Goal: Transaction & Acquisition: Purchase product/service

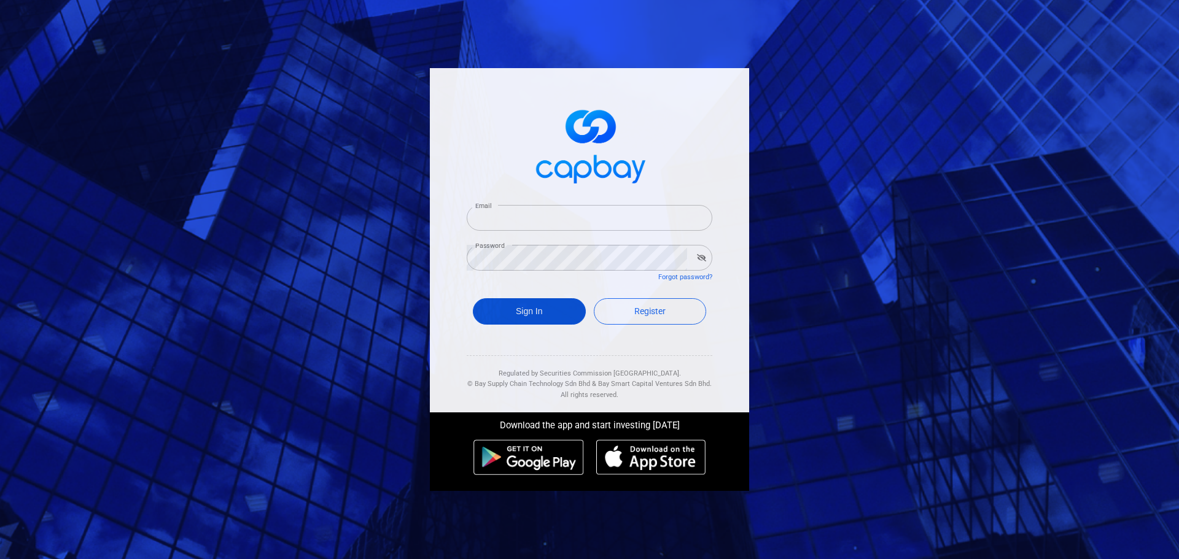
type input "[EMAIL_ADDRESS][DOMAIN_NAME]"
click at [542, 309] on button "Sign In" at bounding box center [529, 311] width 113 height 26
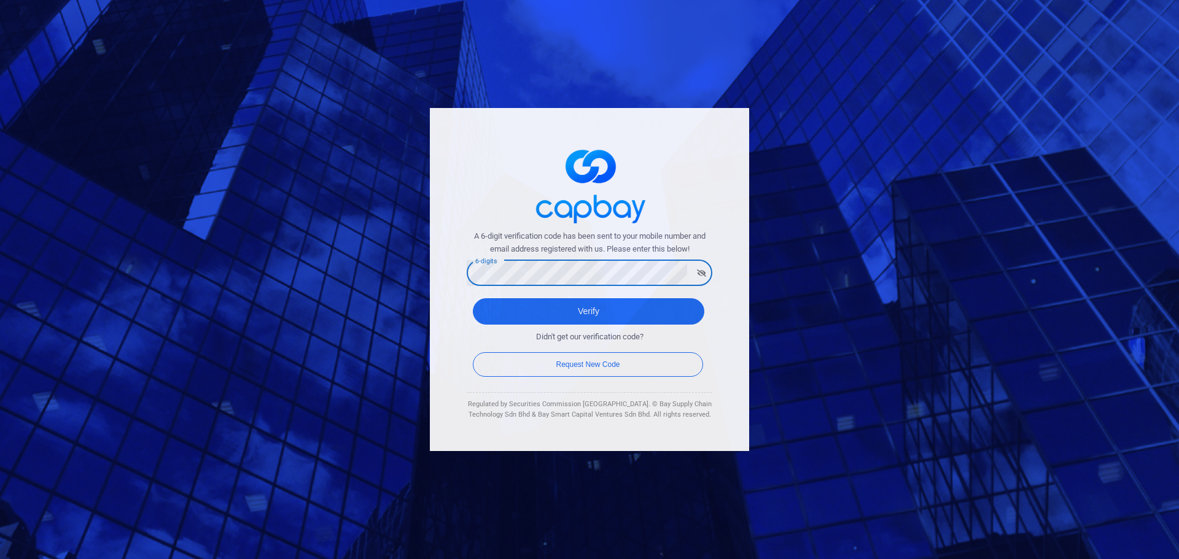
click at [473, 298] on button "Verify" at bounding box center [588, 311] width 231 height 26
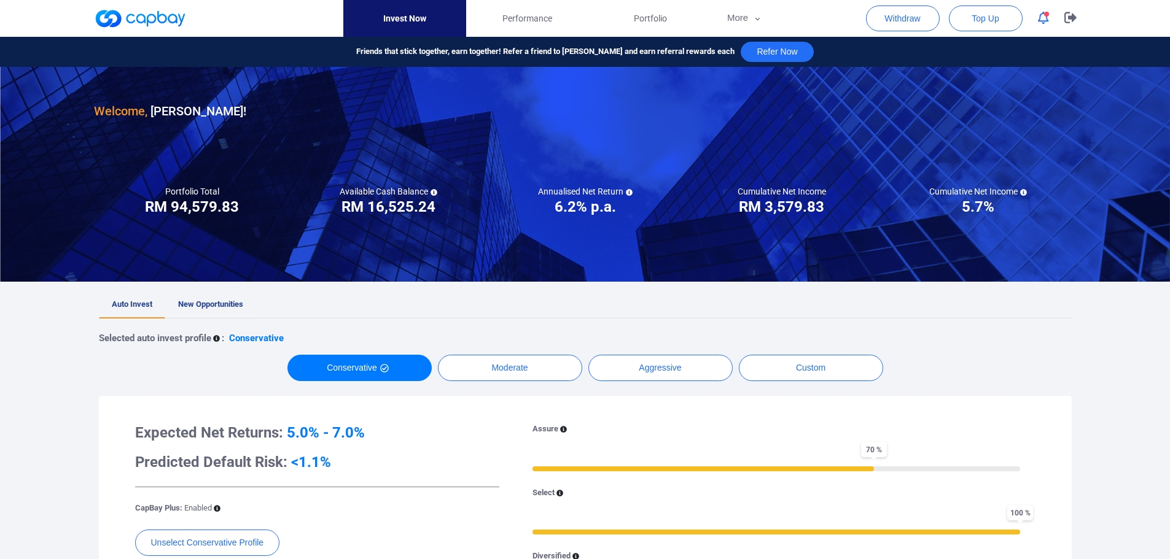
click at [220, 300] on span "New Opportunities" at bounding box center [210, 304] width 65 height 9
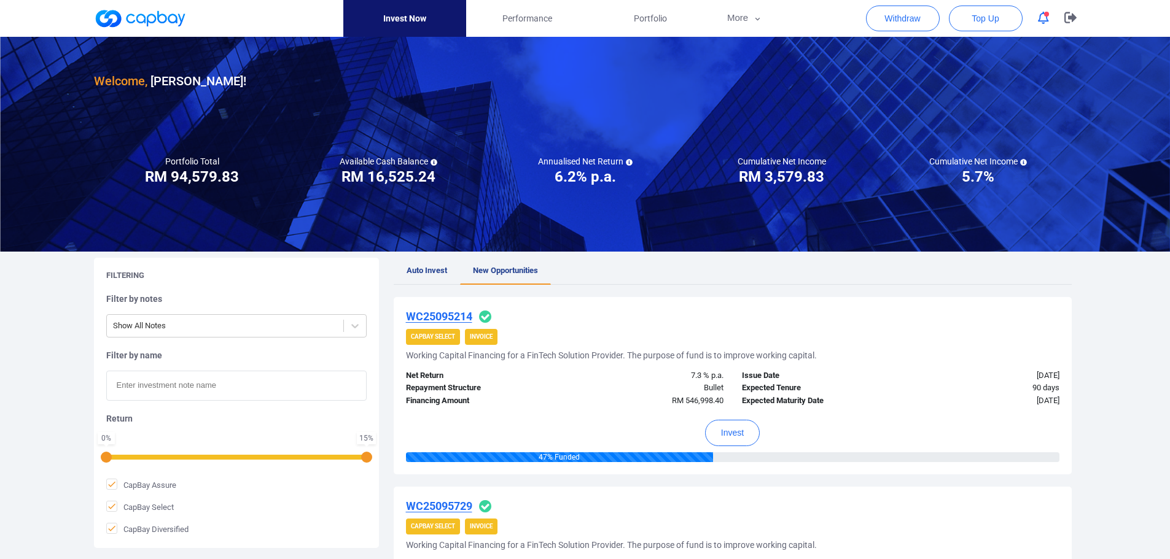
click at [445, 342] on span "CapBay Select" at bounding box center [433, 337] width 54 height 16
click at [443, 316] on u "WC25095214" at bounding box center [439, 316] width 66 height 13
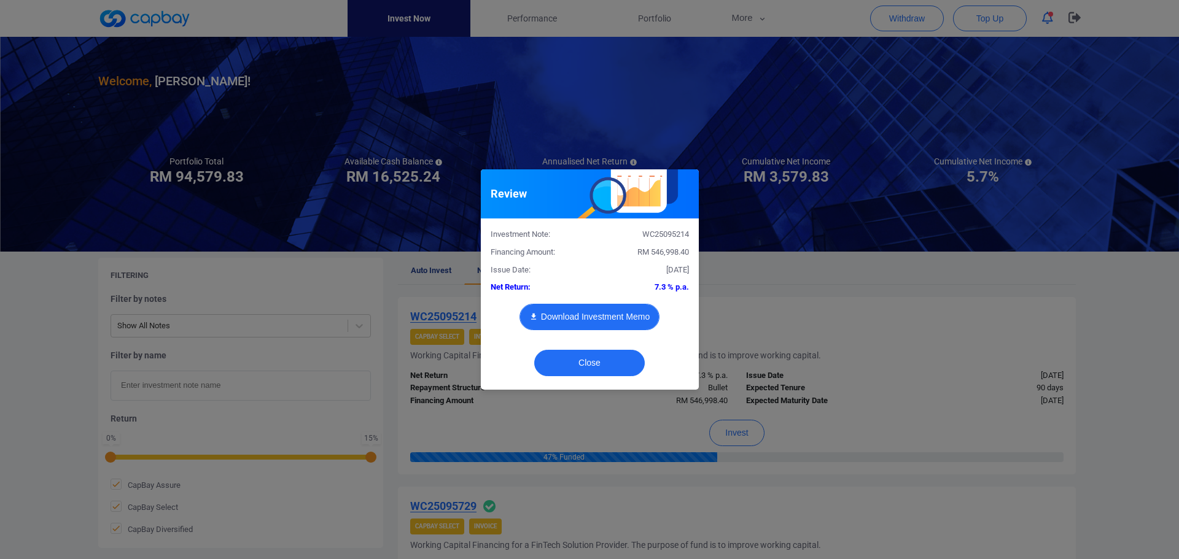
click at [596, 313] on button "Download Investment Memo" at bounding box center [589, 317] width 140 height 26
click at [618, 367] on button "Close" at bounding box center [589, 363] width 111 height 26
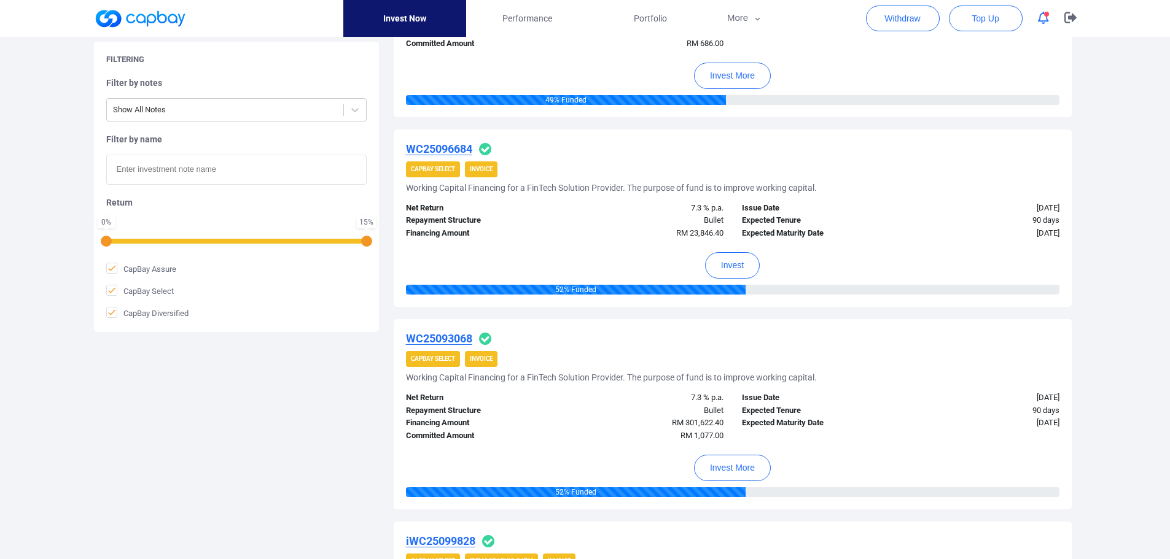
scroll to position [553, 0]
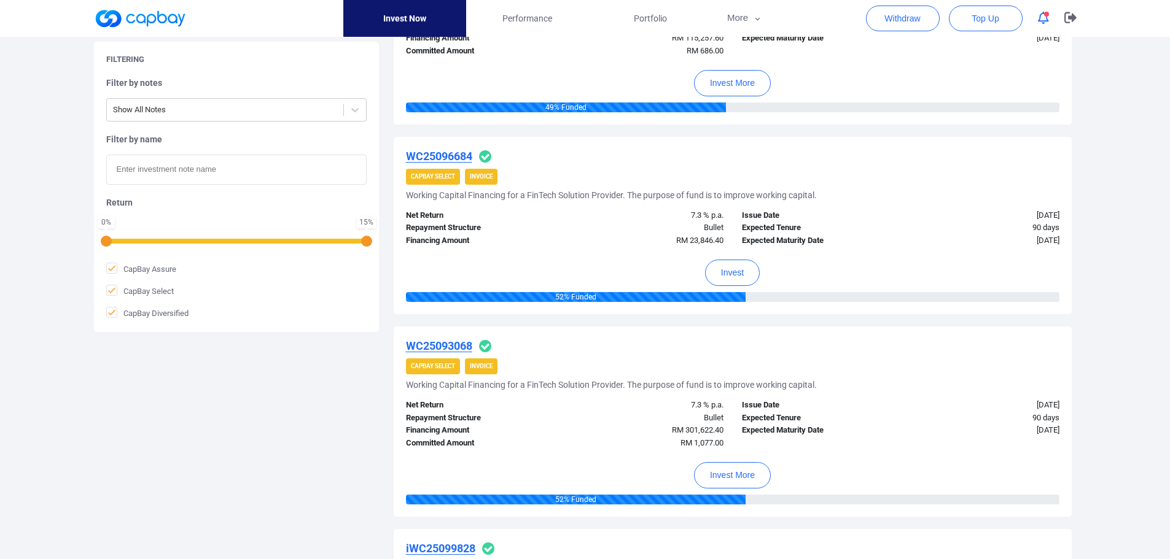
click at [441, 155] on u "WC25096684" at bounding box center [439, 156] width 66 height 13
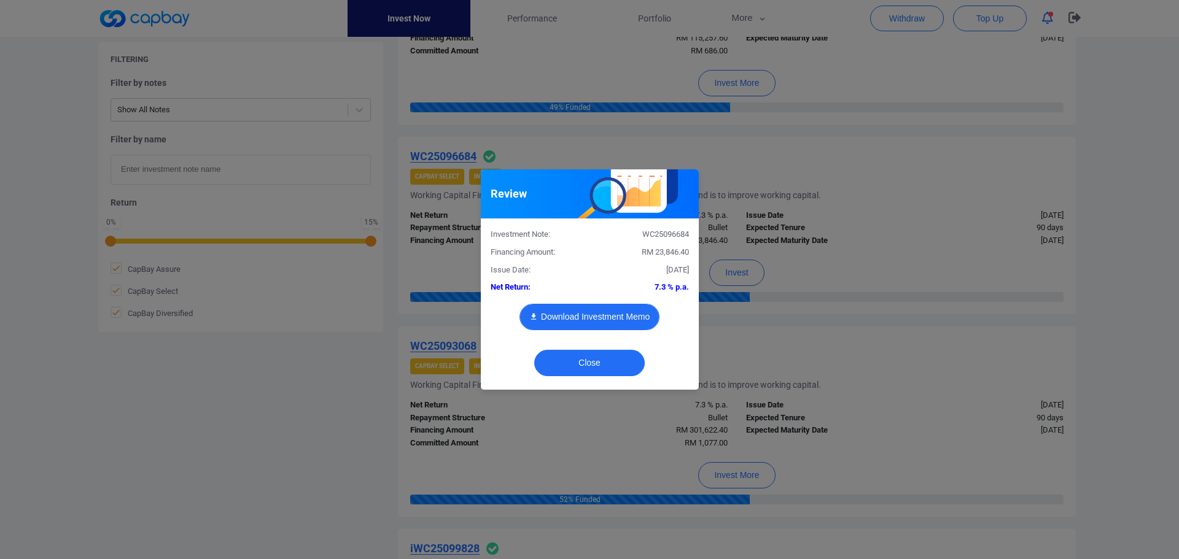
click at [585, 318] on button "Download Investment Memo" at bounding box center [589, 317] width 140 height 26
click at [604, 369] on button "Close" at bounding box center [589, 363] width 111 height 26
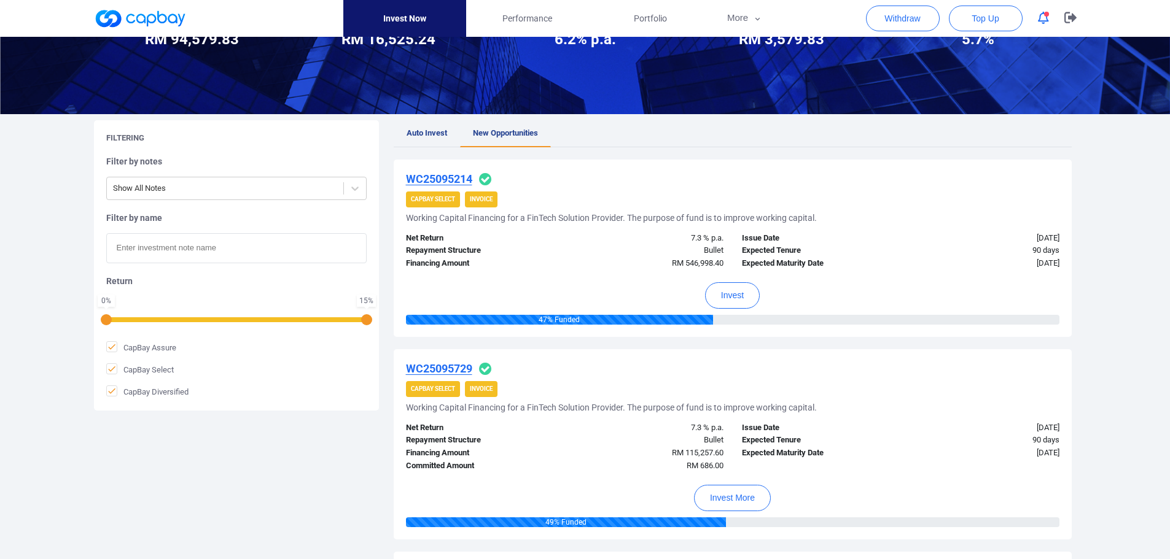
scroll to position [123, 0]
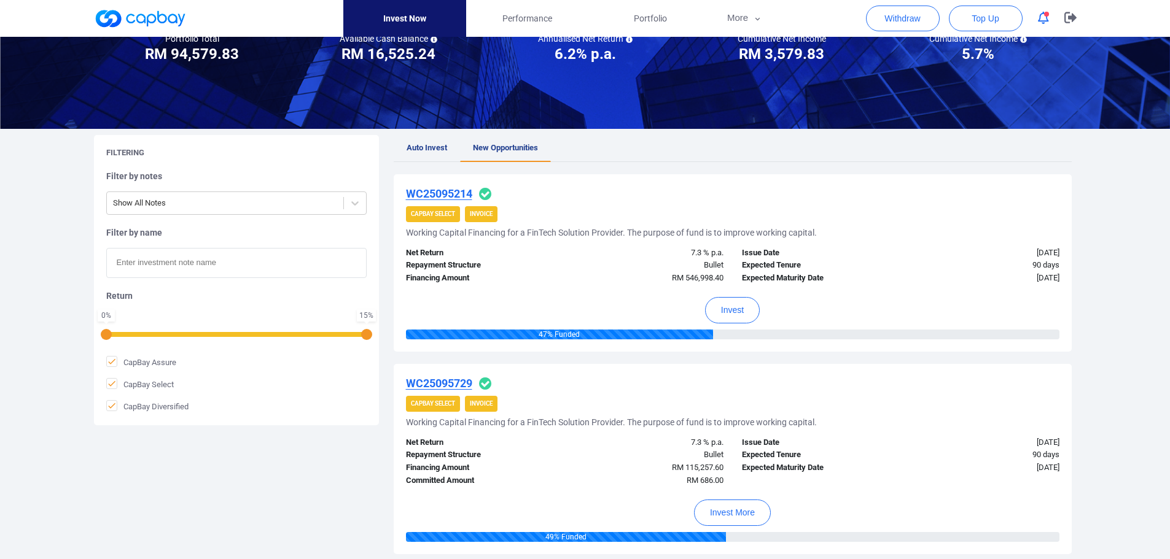
click at [1042, 12] on icon "button" at bounding box center [1043, 18] width 11 height 13
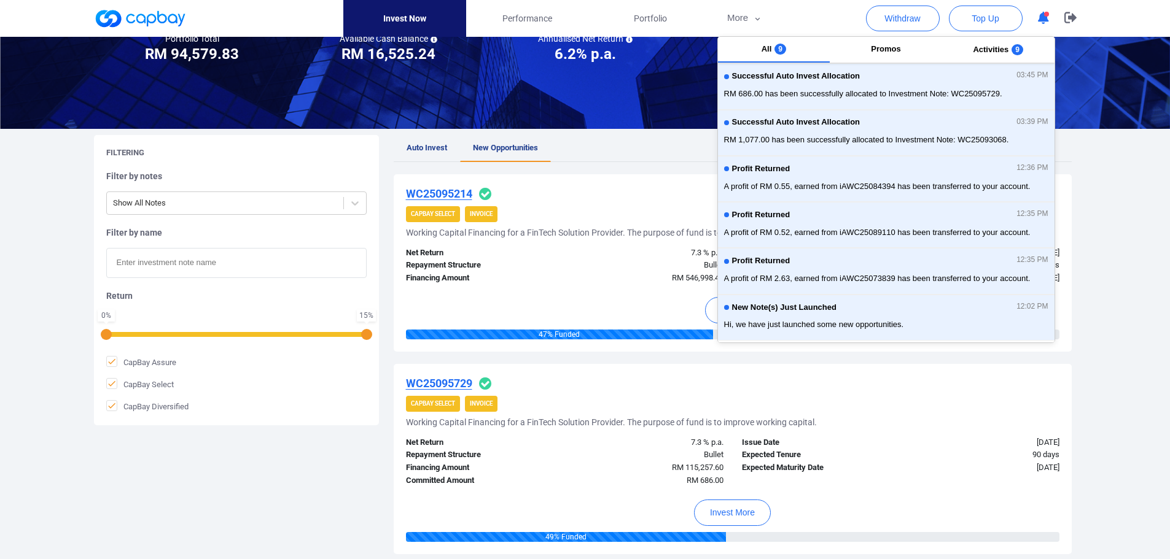
scroll to position [0, 0]
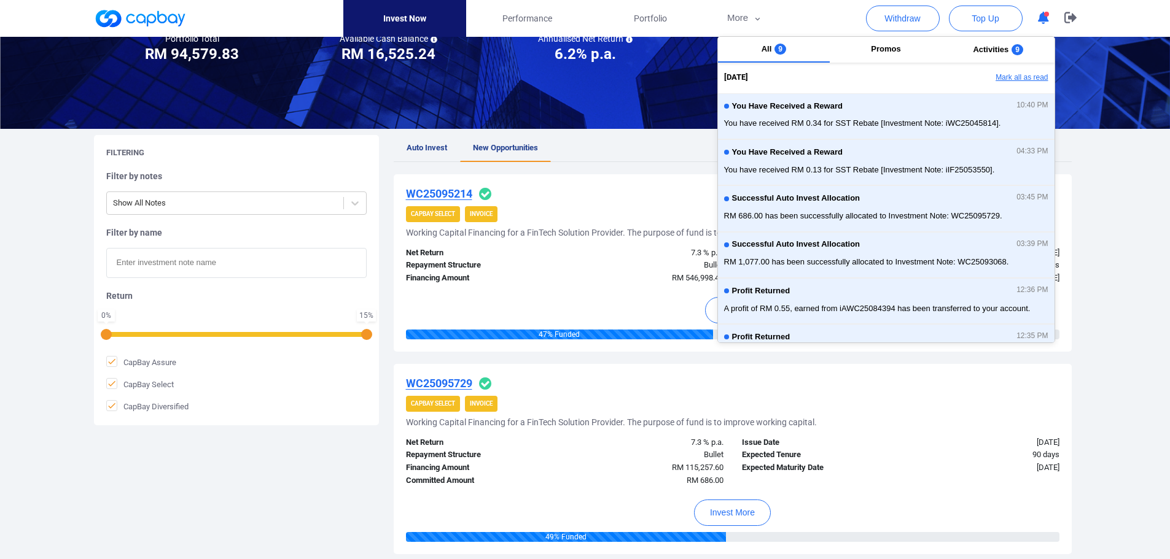
click at [1011, 75] on button "Mark all as read" at bounding box center [988, 78] width 132 height 21
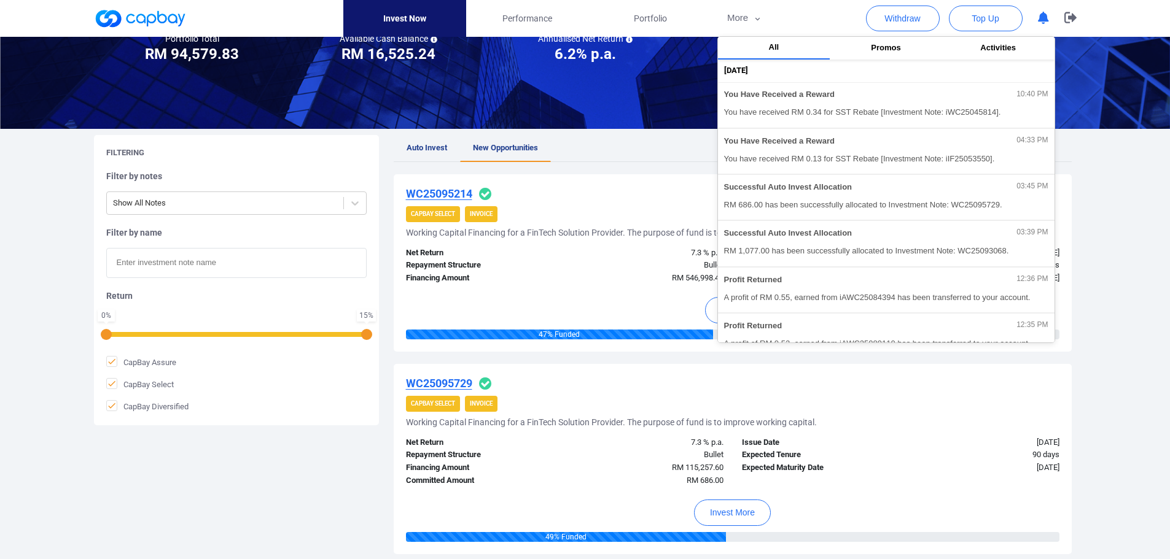
click at [921, 433] on div "Net Return 7.3 % p.a. Repayment Structure Bullet Financing Amount RM 115,257.60…" at bounding box center [733, 458] width 672 height 57
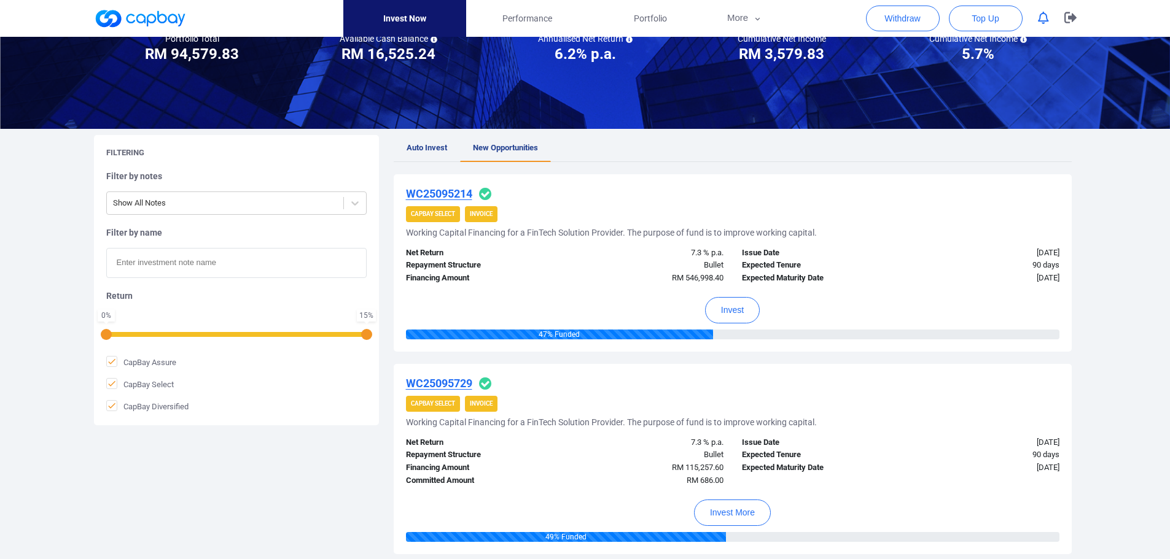
click at [443, 382] on u "WC25095729" at bounding box center [439, 383] width 66 height 13
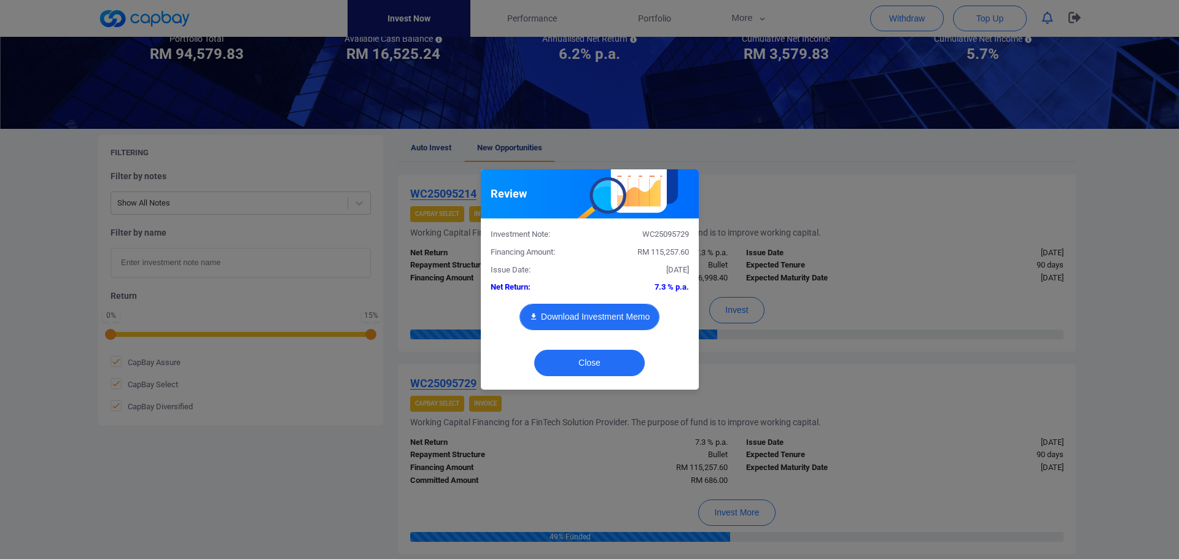
click at [593, 316] on button "Download Investment Memo" at bounding box center [589, 317] width 140 height 26
click at [572, 362] on button "Close" at bounding box center [589, 363] width 111 height 26
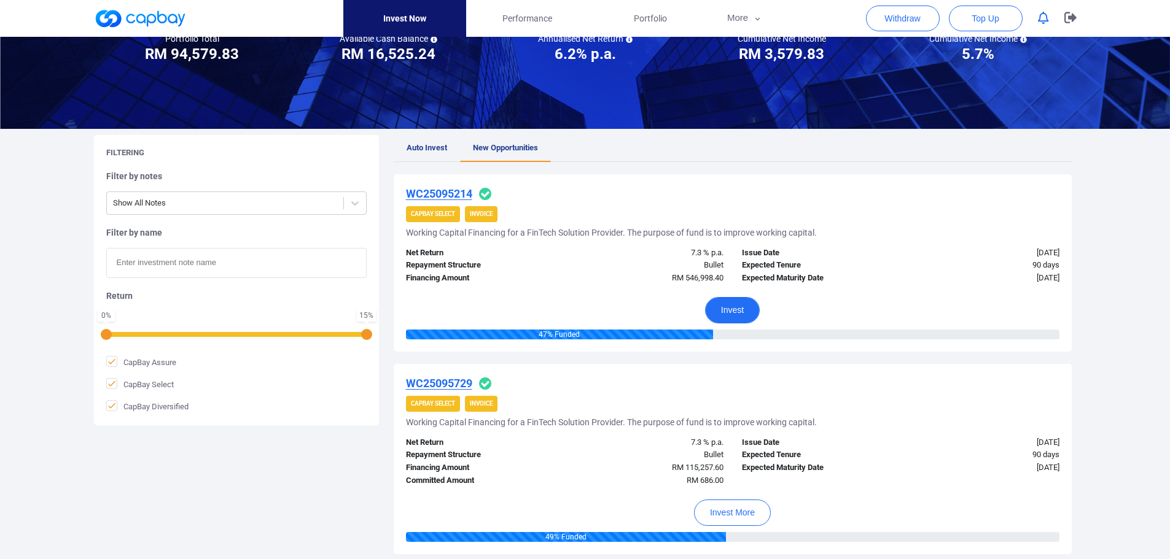
click at [736, 313] on button "Invest" at bounding box center [732, 310] width 55 height 26
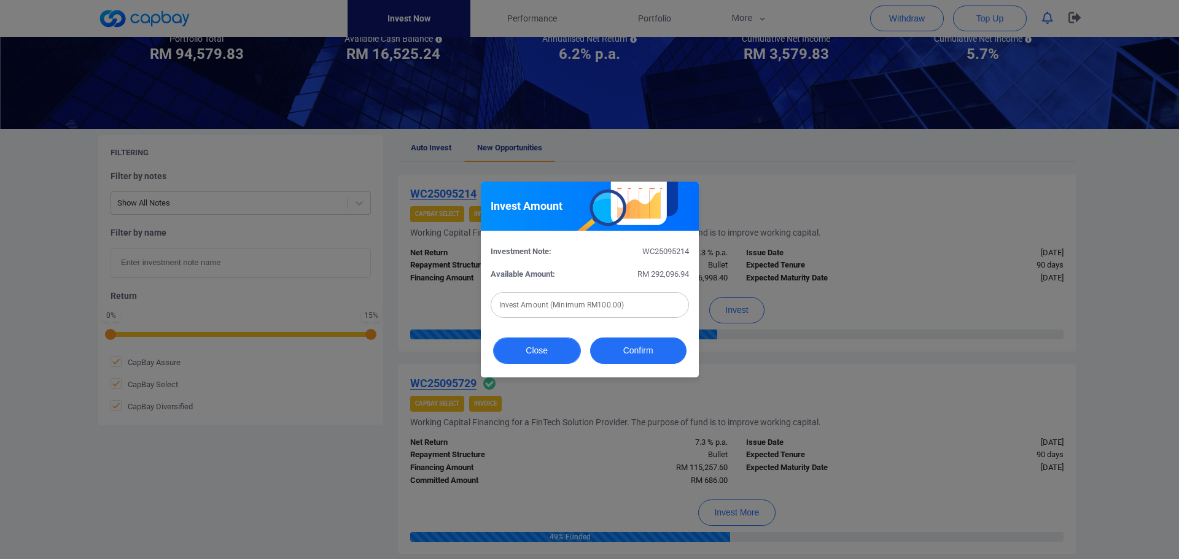
click at [545, 354] on button "Close" at bounding box center [537, 351] width 88 height 26
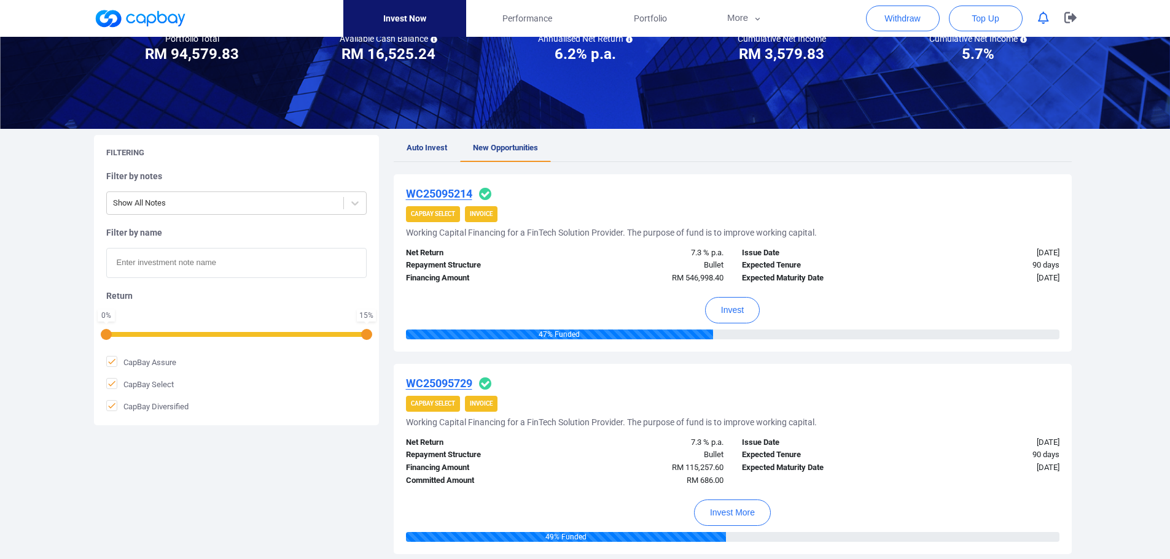
click at [456, 193] on u "WC25095214" at bounding box center [439, 193] width 66 height 13
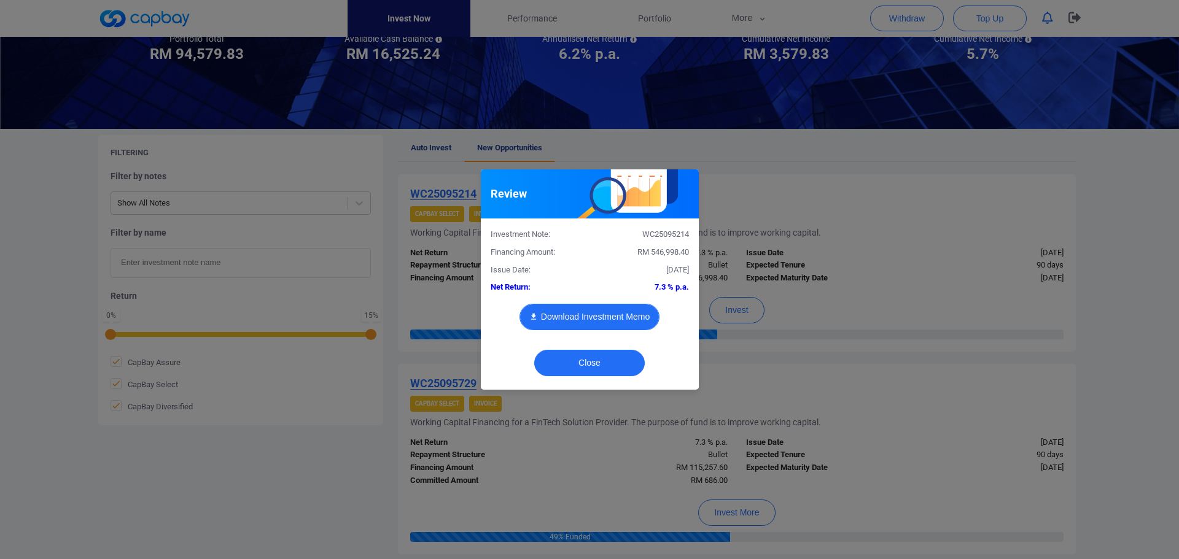
click at [600, 318] on button "Download Investment Memo" at bounding box center [589, 317] width 140 height 26
click at [818, 187] on div "Review Investment Note: WC25095214 Financing Amount: RM 546,998.40 Issue Date: …" at bounding box center [589, 279] width 1179 height 559
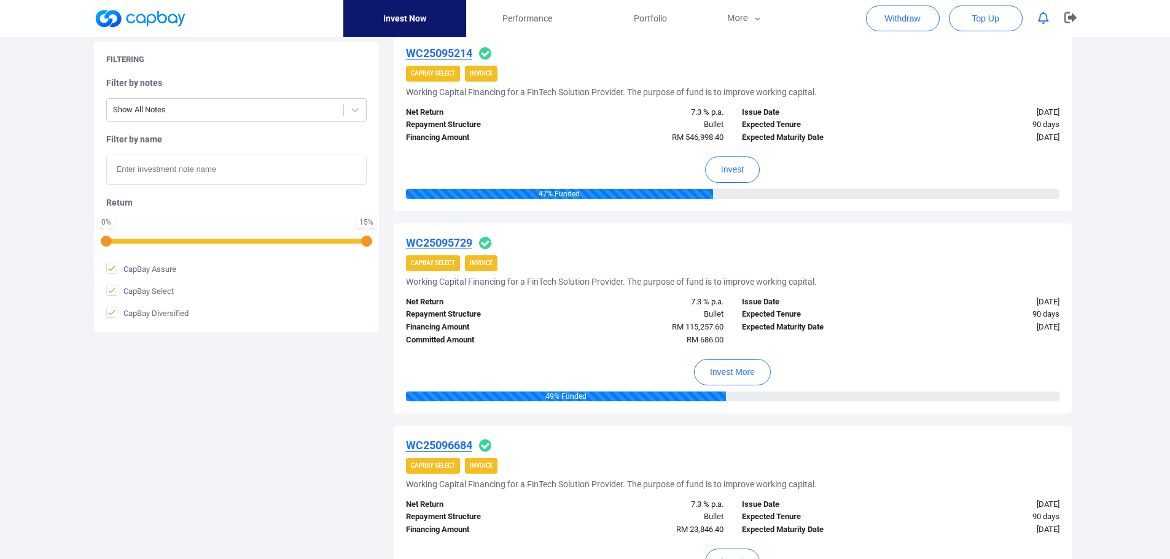
scroll to position [123, 0]
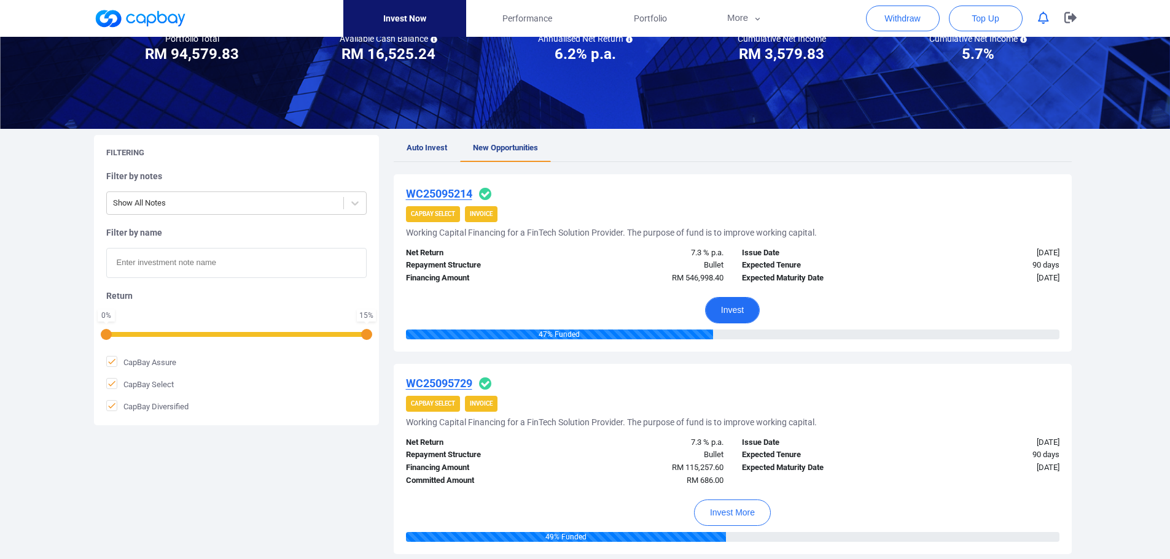
click at [732, 303] on button "Invest" at bounding box center [732, 310] width 55 height 26
click at [732, 303] on div "Invest Amount Investment Note: WC25095214 Available Amount: RM 292,096.94 Inves…" at bounding box center [589, 279] width 1179 height 559
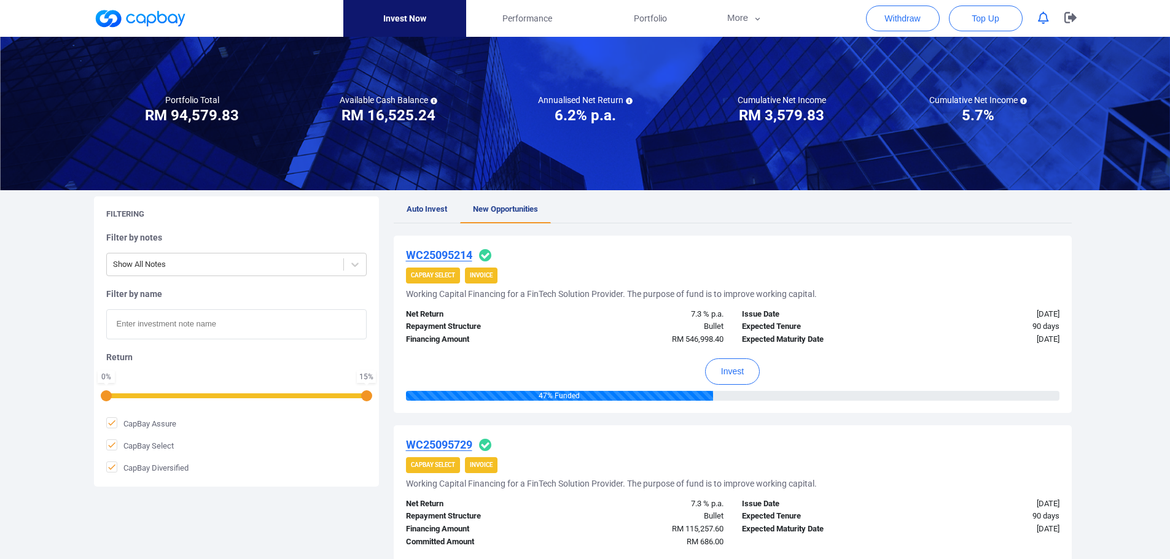
scroll to position [123, 0]
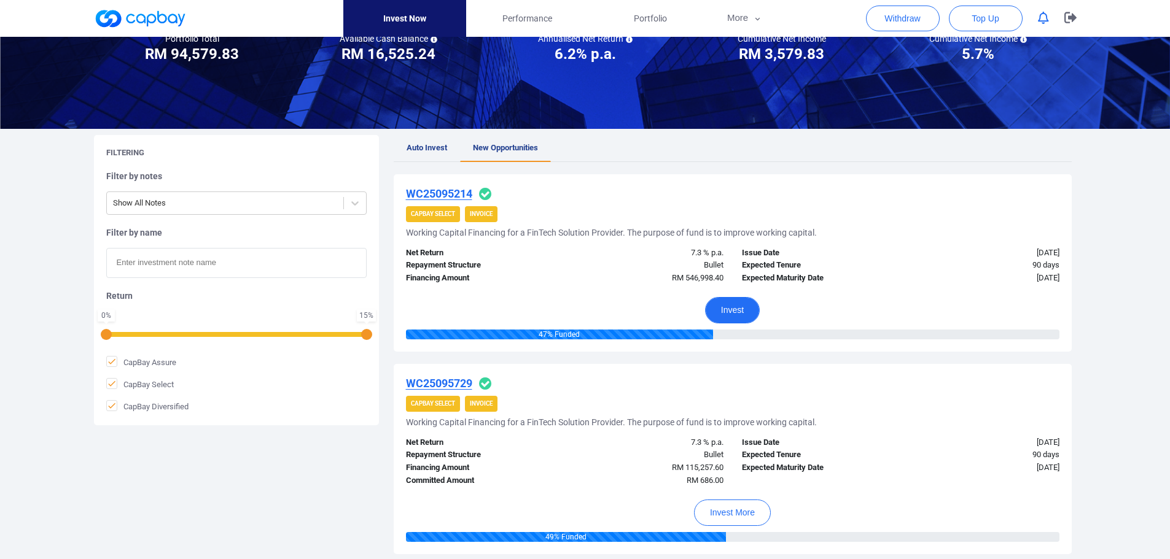
click at [736, 308] on button "Invest" at bounding box center [732, 310] width 55 height 26
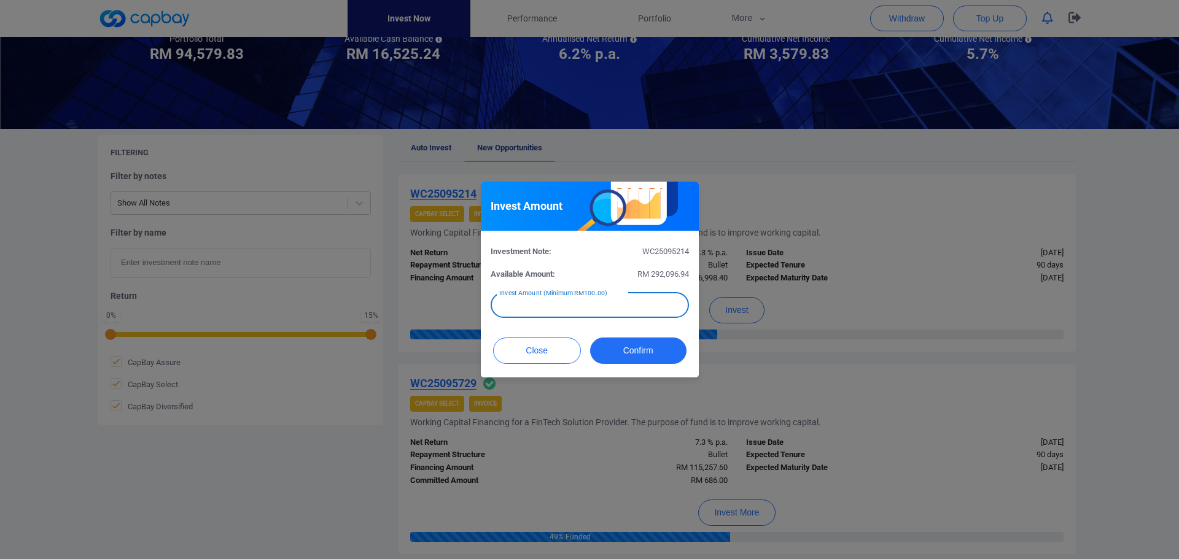
click at [559, 309] on input "text" at bounding box center [590, 305] width 198 height 26
type input "RM 1,000"
click at [644, 349] on button "Confirm" at bounding box center [638, 351] width 96 height 26
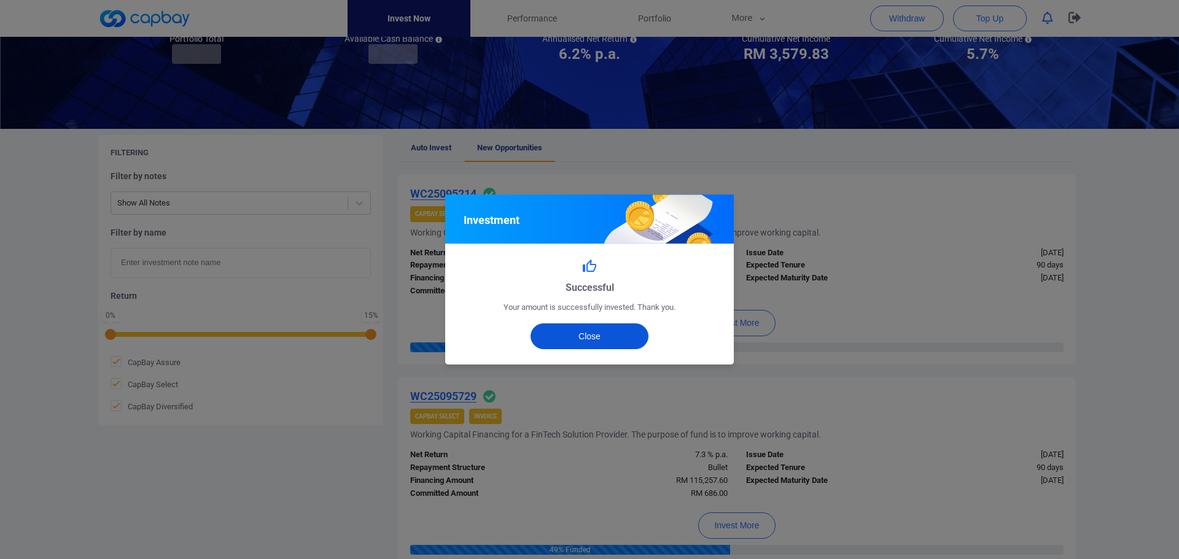
click at [587, 329] on button "Close" at bounding box center [589, 337] width 119 height 26
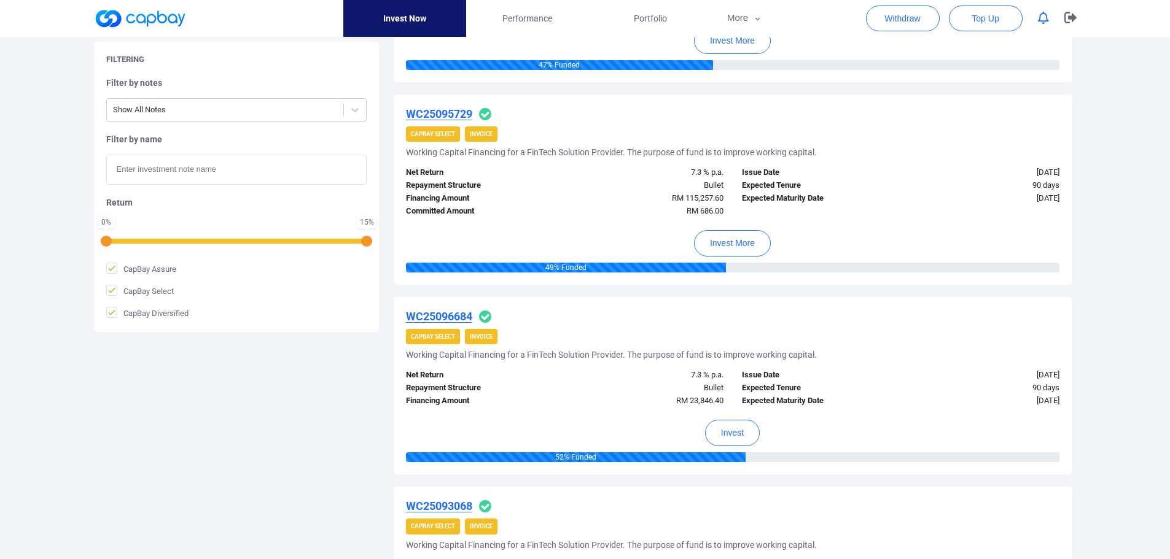
scroll to position [553, 0]
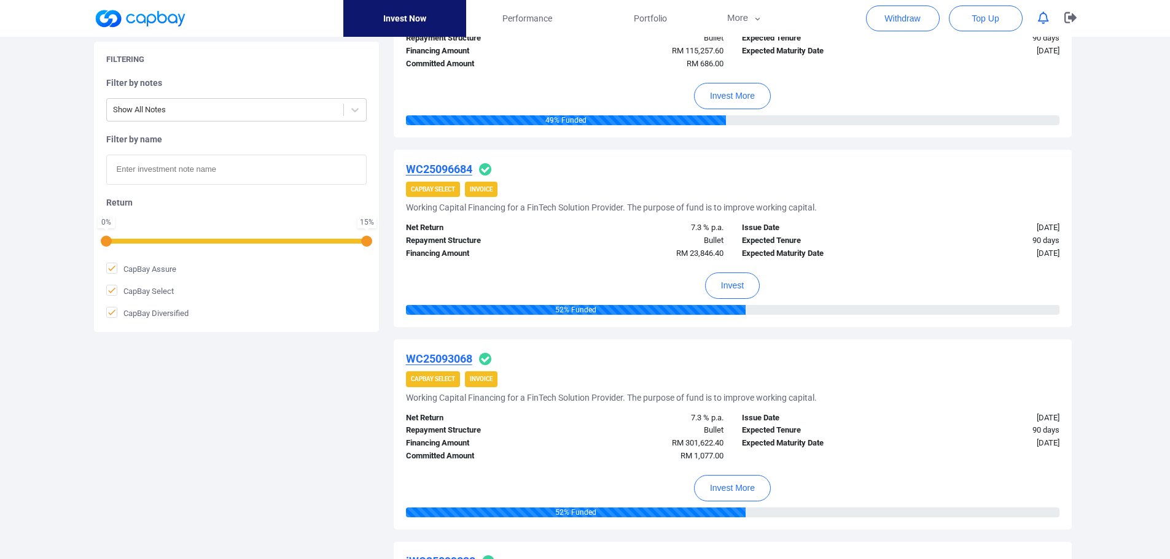
click at [446, 165] on u "WC25096684" at bounding box center [439, 169] width 66 height 13
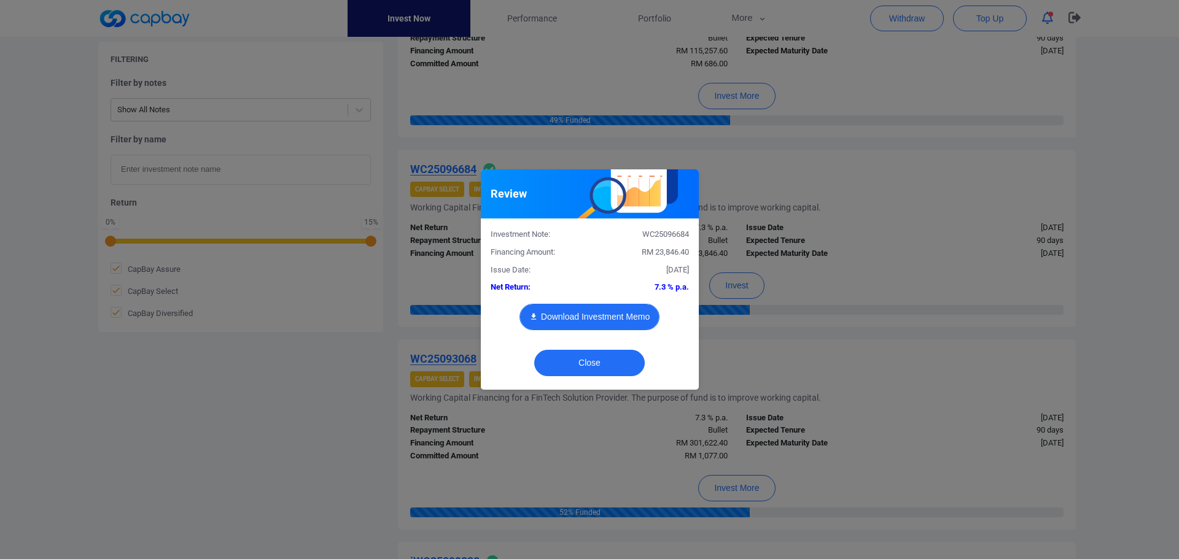
click at [565, 316] on button "Download Investment Memo" at bounding box center [589, 317] width 140 height 26
click at [600, 357] on button "Close" at bounding box center [589, 363] width 111 height 26
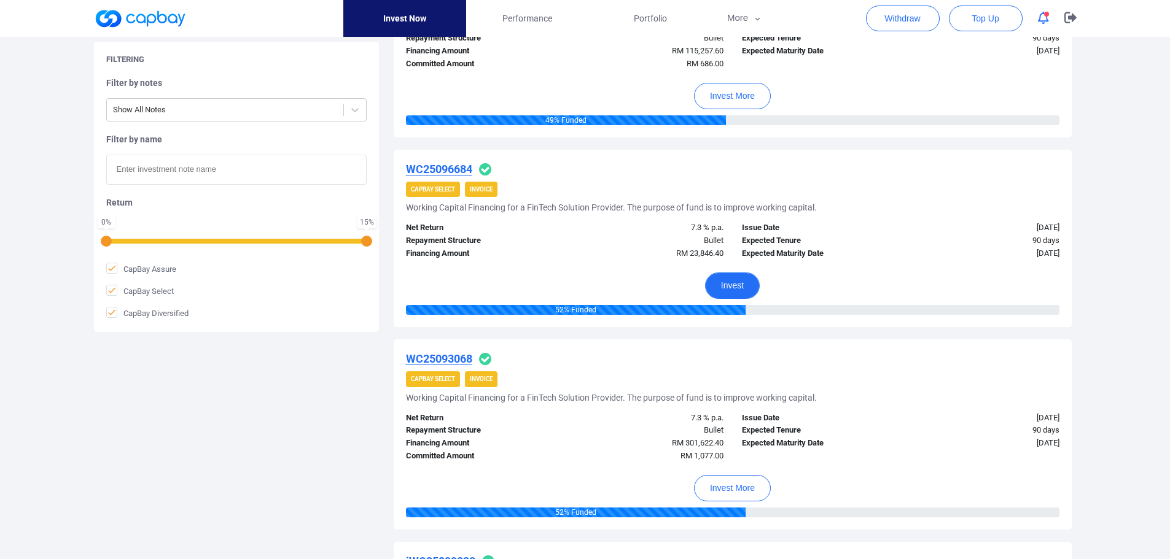
click at [745, 288] on button "Invest" at bounding box center [732, 286] width 55 height 26
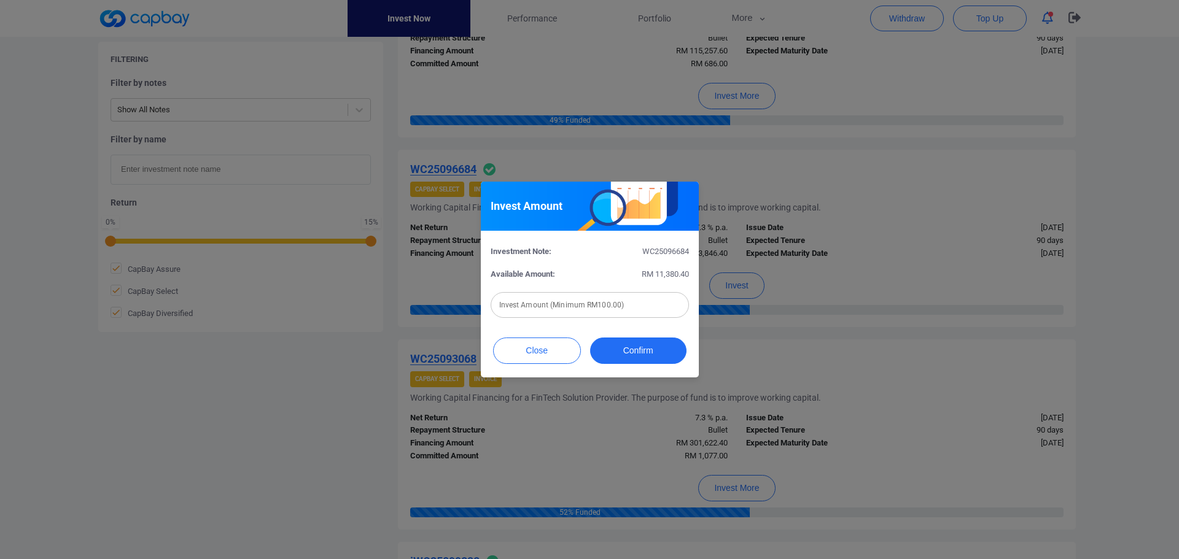
click at [579, 295] on div "Invest Amount (Minimum RM100.00) Invest Amount (Minimum RM100.00)" at bounding box center [590, 304] width 198 height 28
type input "RM 500"
click at [656, 352] on button "Confirm" at bounding box center [638, 351] width 96 height 26
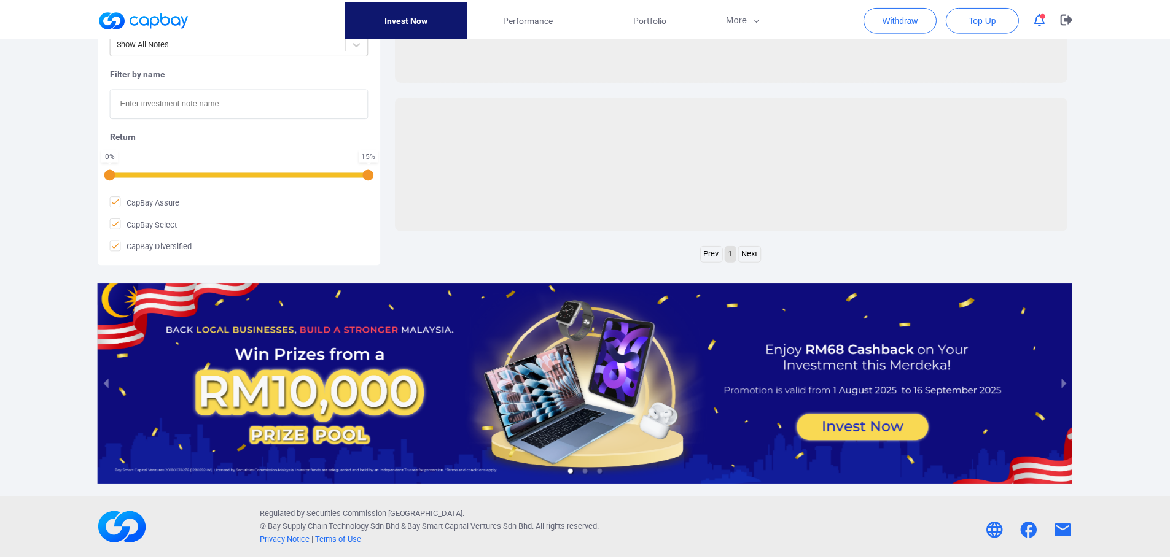
scroll to position [501, 0]
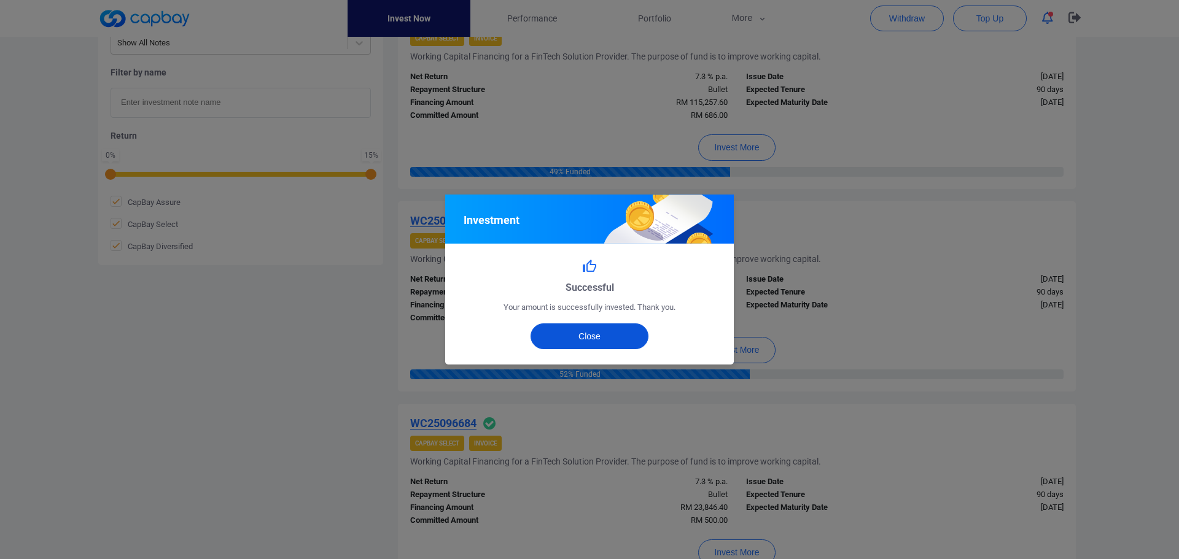
click at [606, 343] on button "Close" at bounding box center [589, 337] width 119 height 26
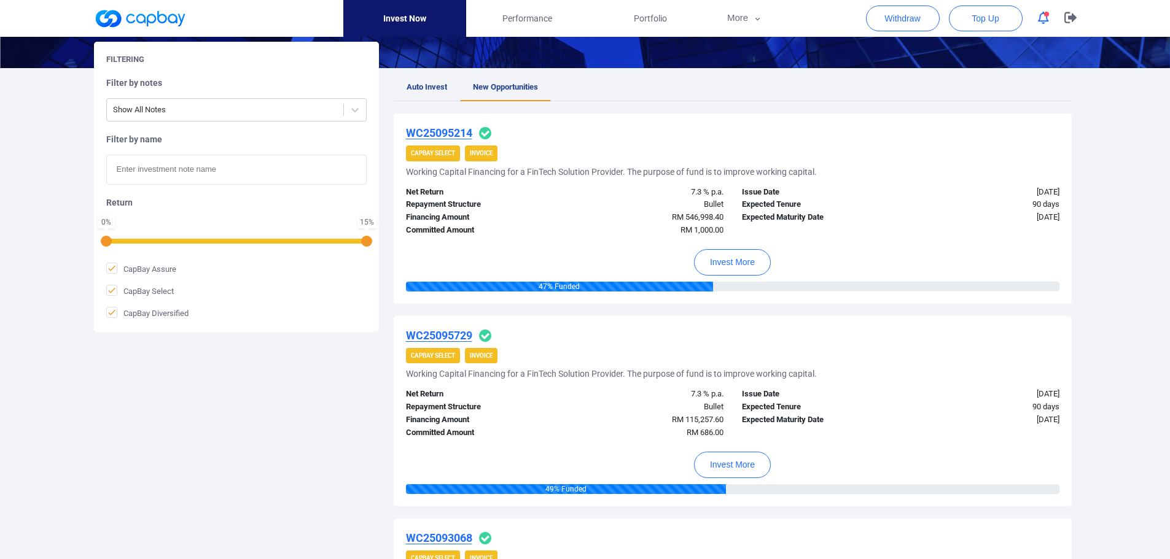
scroll to position [61, 0]
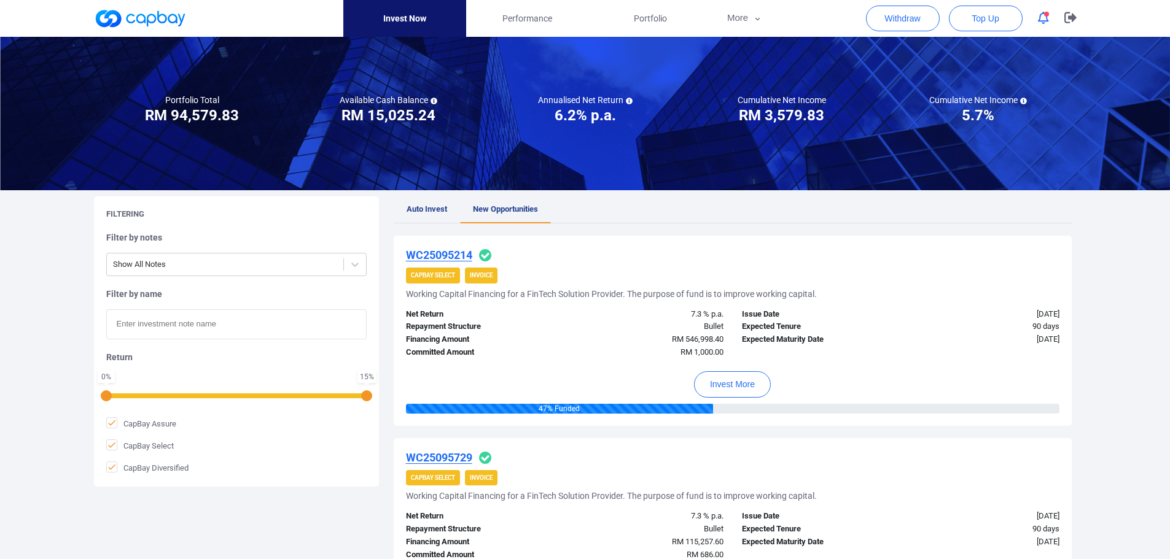
click at [1044, 18] on icon "button" at bounding box center [1043, 18] width 11 height 13
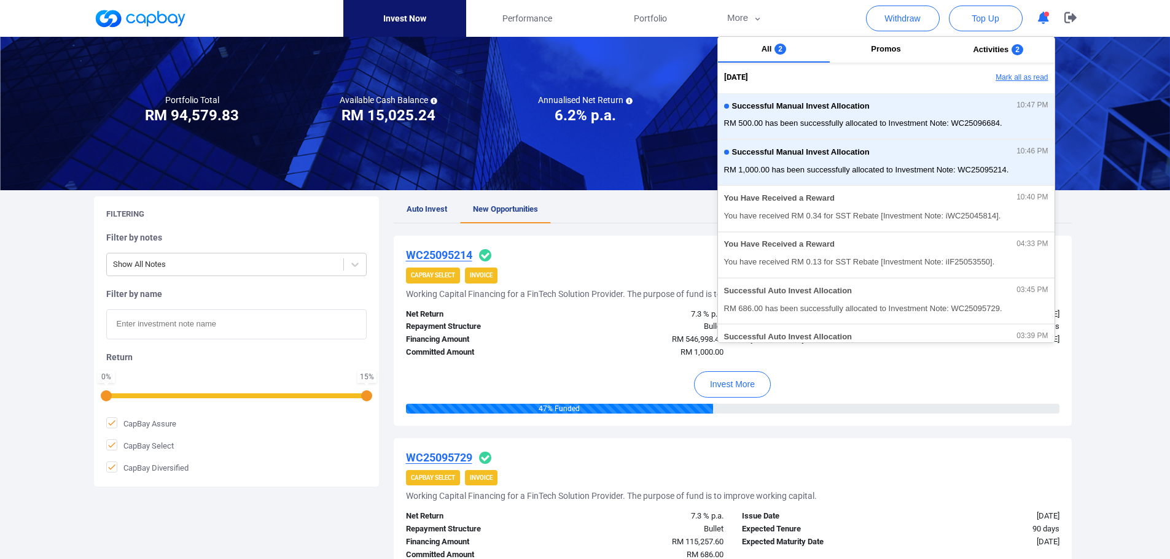
click at [1021, 79] on button "Mark all as read" at bounding box center [988, 78] width 132 height 21
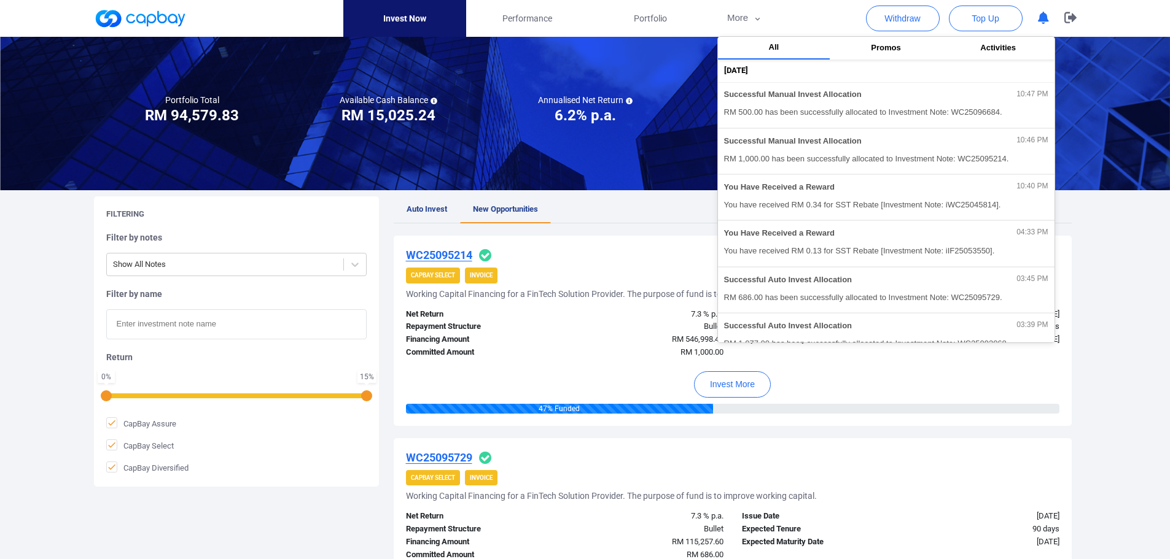
click at [612, 265] on div "WC25095214 CapBay Select Invoice Working Capital Financing for a FinTech Soluti…" at bounding box center [733, 331] width 678 height 190
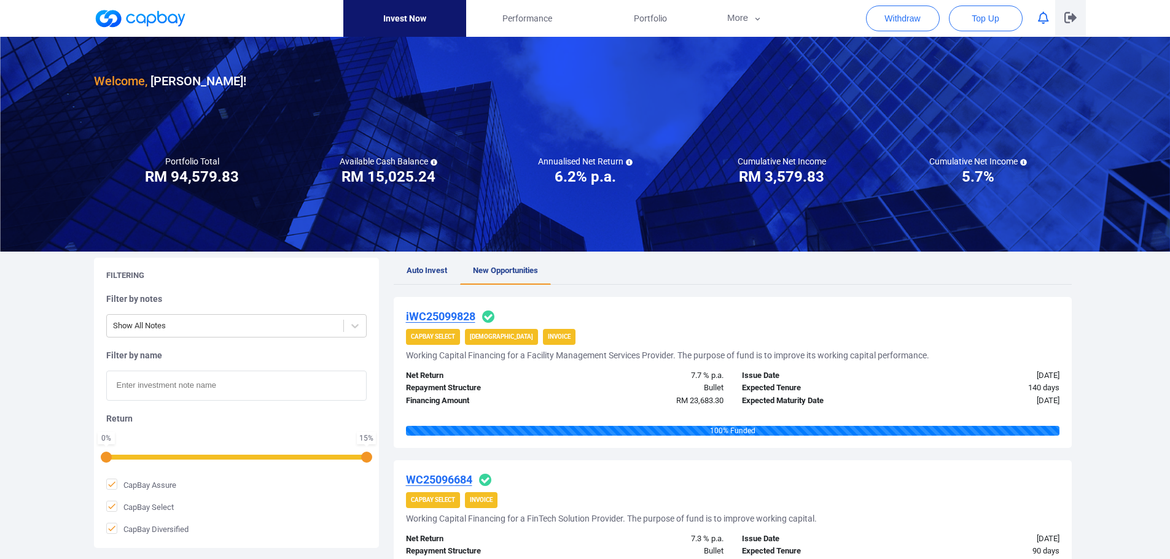
click at [1067, 17] on icon "button" at bounding box center [1070, 18] width 12 height 12
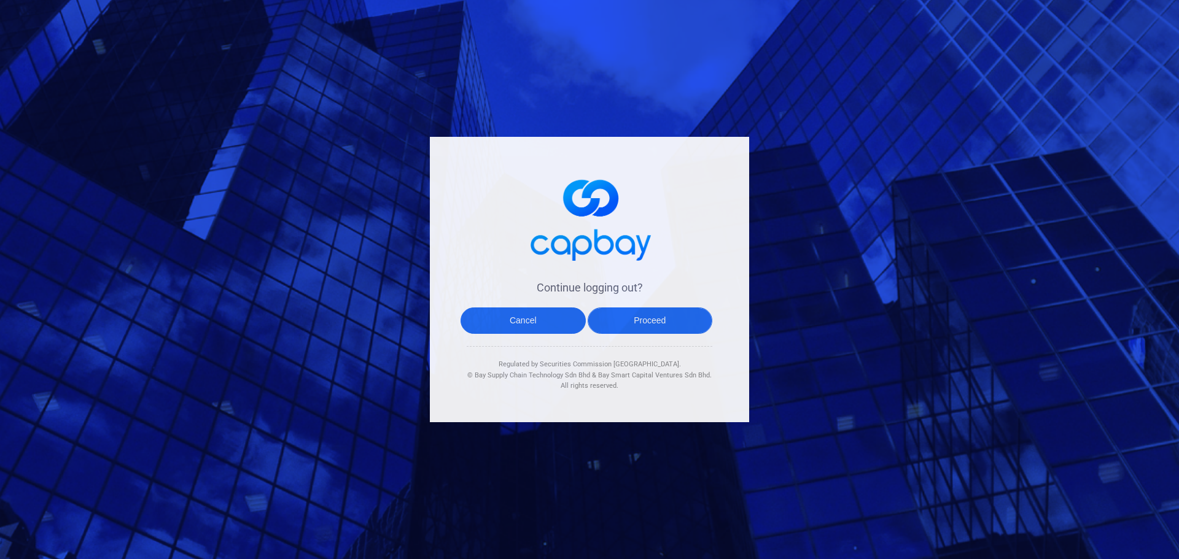
click at [667, 322] on button "Proceed" at bounding box center [650, 321] width 125 height 26
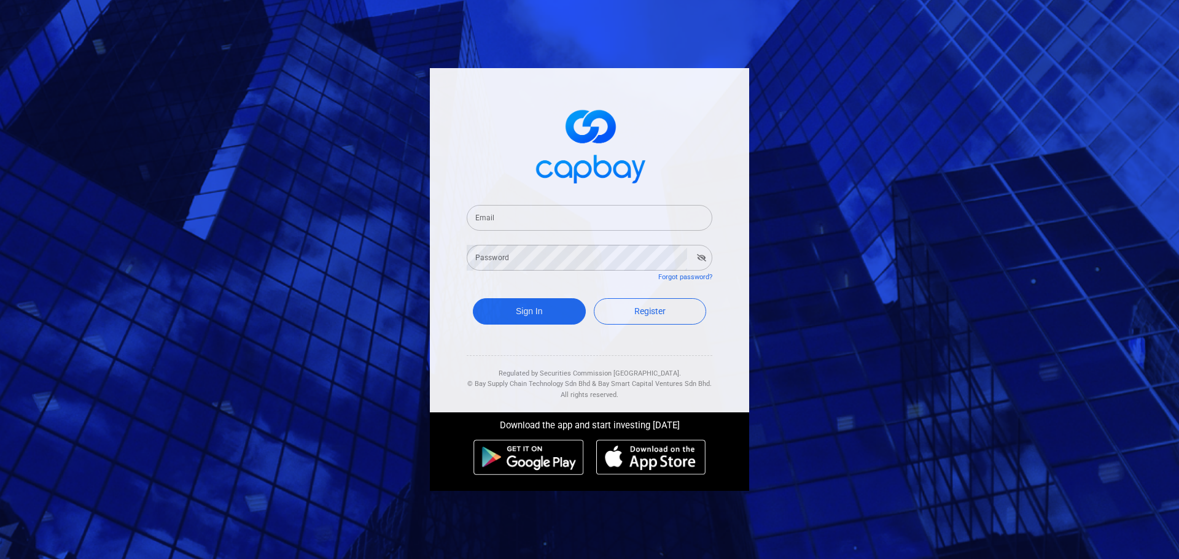
type input "[EMAIL_ADDRESS][DOMAIN_NAME]"
